Goal: Task Accomplishment & Management: Use online tool/utility

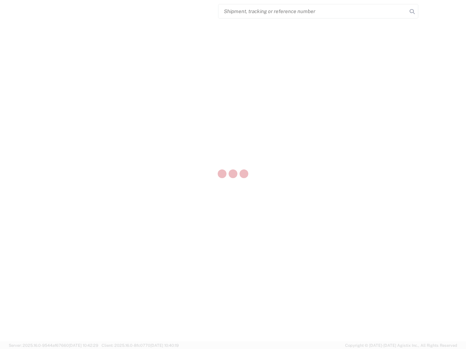
select select "US"
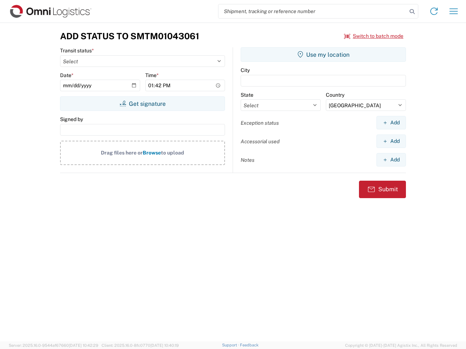
click at [313, 11] on input "search" at bounding box center [312, 11] width 189 height 14
click at [412, 12] on icon at bounding box center [412, 12] width 10 height 10
click at [434, 11] on icon at bounding box center [434, 11] width 12 height 12
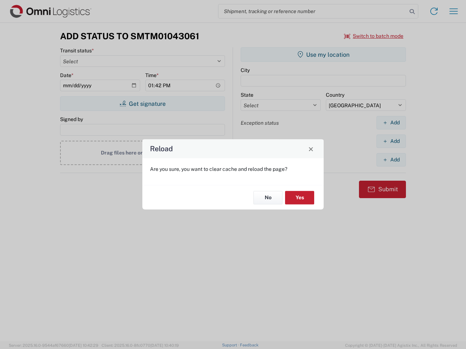
click at [454, 11] on div "Reload Are you sure, you want to clear cache and reload the page? No Yes" at bounding box center [233, 174] width 466 height 349
click at [374, 36] on div "Reload Are you sure, you want to clear cache and reload the page? No Yes" at bounding box center [233, 174] width 466 height 349
click at [142, 104] on div "Reload Are you sure, you want to clear cache and reload the page? No Yes" at bounding box center [233, 174] width 466 height 349
click at [323, 55] on div "Reload Are you sure, you want to clear cache and reload the page? No Yes" at bounding box center [233, 174] width 466 height 349
click at [391, 123] on div "Reload Are you sure, you want to clear cache and reload the page? No Yes" at bounding box center [233, 174] width 466 height 349
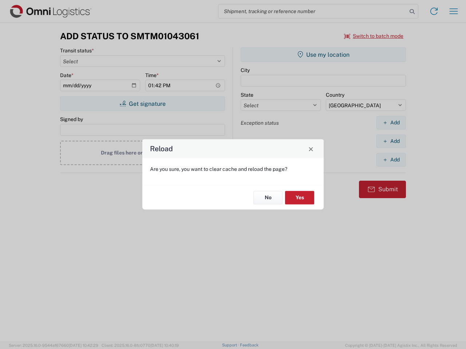
click at [391, 141] on div "Reload Are you sure, you want to clear cache and reload the page? No Yes" at bounding box center [233, 174] width 466 height 349
click at [391, 160] on div "Reload Are you sure, you want to clear cache and reload the page? No Yes" at bounding box center [233, 174] width 466 height 349
